Goal: Task Accomplishment & Management: Manage account settings

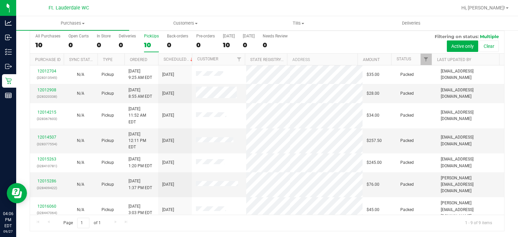
click at [297, 35] on div "All Purchases 10 Open Carts 0 In Store 0 Deliveries 0 PickUps 10 Back-orders 0 …" at bounding box center [267, 33] width 475 height 5
click at [297, 27] on uib-tab-heading "Tills Manage tills Reconcile e-payments" at bounding box center [299, 24] width 112 height 14
click at [288, 41] on li "Manage tills" at bounding box center [298, 41] width 113 height 8
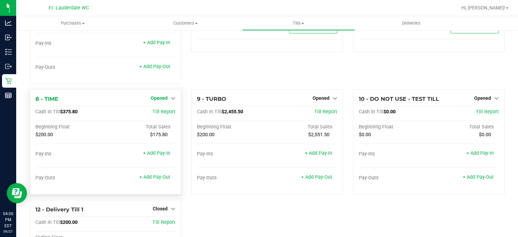
scroll to position [229, 0]
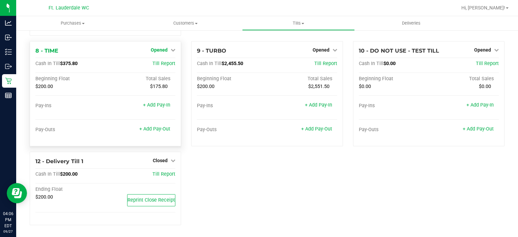
click at [167, 50] on link "Opened" at bounding box center [163, 49] width 25 height 5
click at [166, 63] on link "Close Till" at bounding box center [160, 63] width 18 height 5
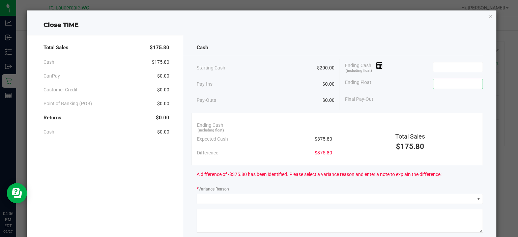
click at [448, 81] on input at bounding box center [459, 83] width 50 height 9
type input "3"
type input "$200.00"
click at [437, 64] on input at bounding box center [459, 66] width 50 height 9
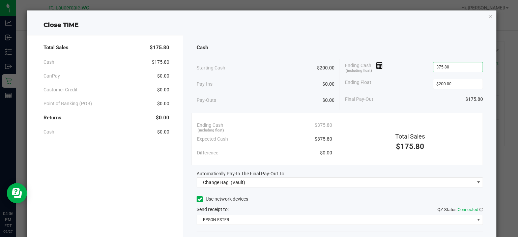
type input "$375.80"
click at [389, 135] on div "Total Sales" at bounding box center [410, 136] width 135 height 9
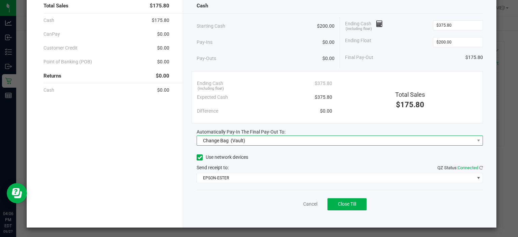
click at [330, 137] on span "Change Bag (Vault)" at bounding box center [335, 140] width 277 height 9
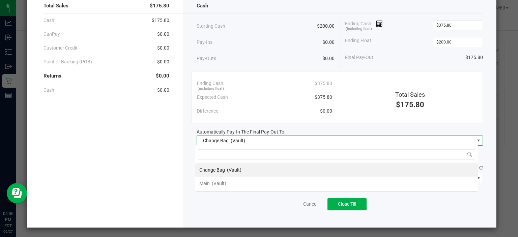
scroll to position [10, 284]
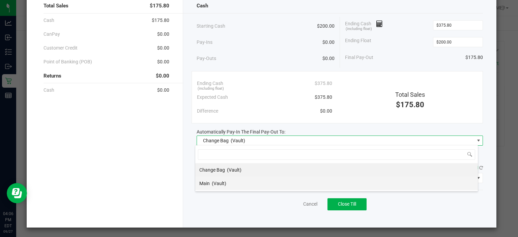
click at [259, 184] on li "Main (Vault)" at bounding box center [336, 184] width 283 height 14
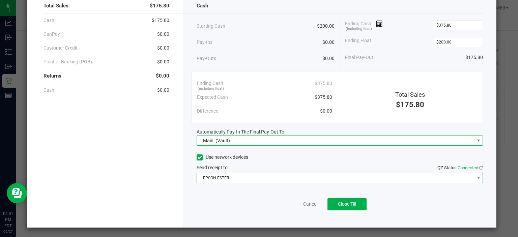
click at [319, 173] on span "EPSON-ESTER" at bounding box center [335, 177] width 277 height 9
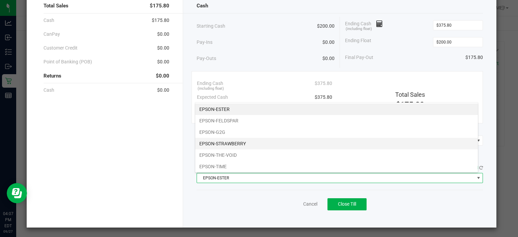
click at [298, 146] on li "EPSON-STRAWBERRY" at bounding box center [336, 143] width 283 height 11
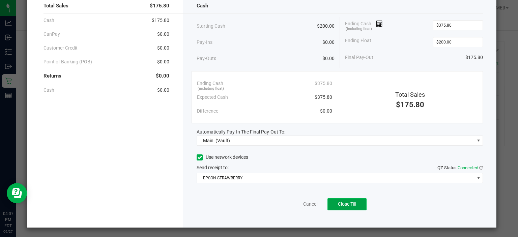
click at [344, 200] on button "Close Till" at bounding box center [347, 204] width 39 height 12
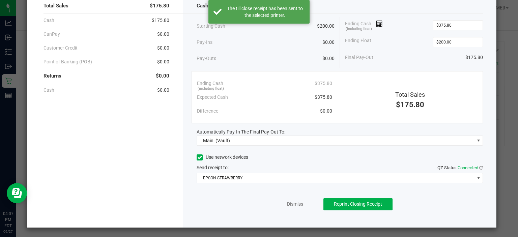
click at [297, 204] on link "Dismiss" at bounding box center [295, 204] width 16 height 7
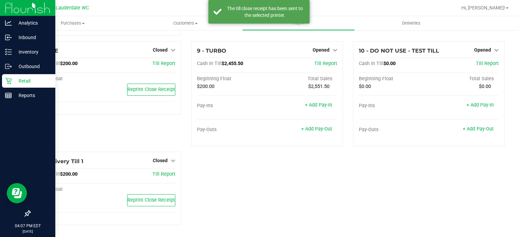
click at [9, 83] on icon at bounding box center [8, 81] width 7 height 7
